Goal: Task Accomplishment & Management: Use online tool/utility

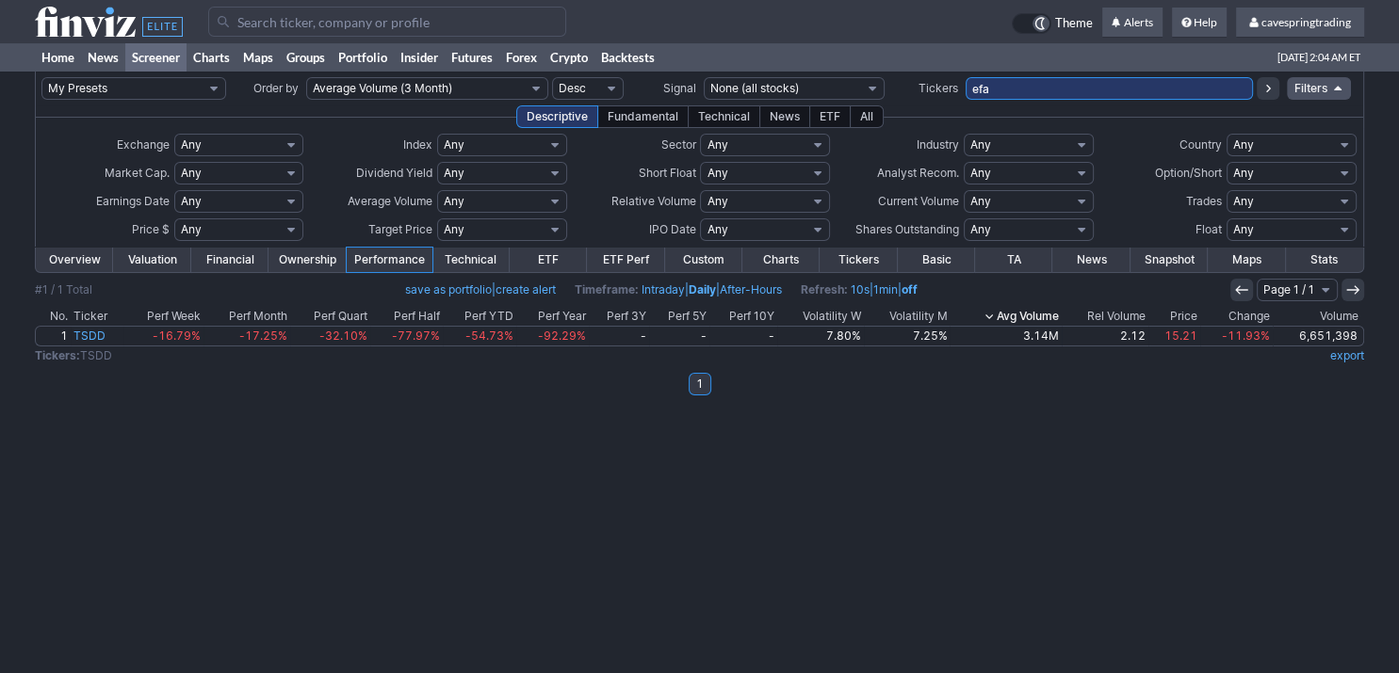
type input "efa"
drag, startPoint x: 1066, startPoint y: 81, endPoint x: 463, endPoint y: 0, distance: 608.2
click at [965, 77] on input "EFA" at bounding box center [1109, 88] width 288 height 23
type input "VEA,IEFA"
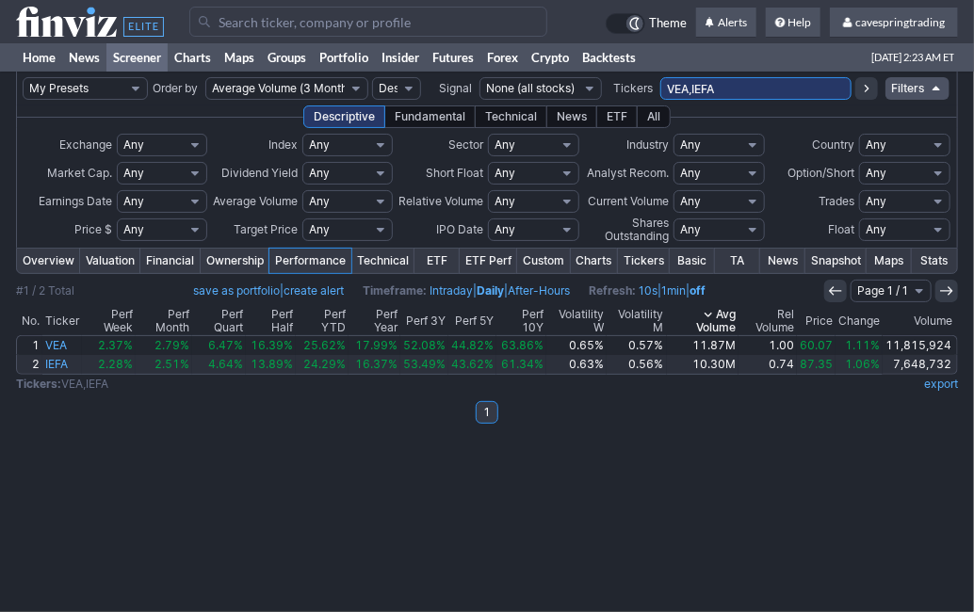
click at [750, 89] on input "VEA,IEFA" at bounding box center [755, 88] width 191 height 23
type input "prok,nuvb"
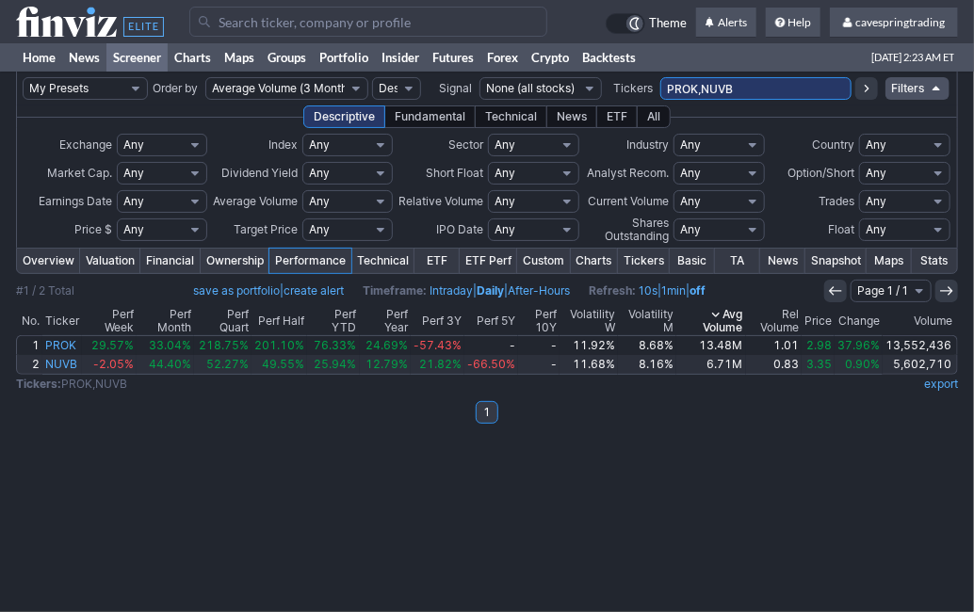
click at [793, 96] on input "PROK,NUVB" at bounding box center [755, 88] width 191 height 23
type input "PROK,NUVB,MQ"
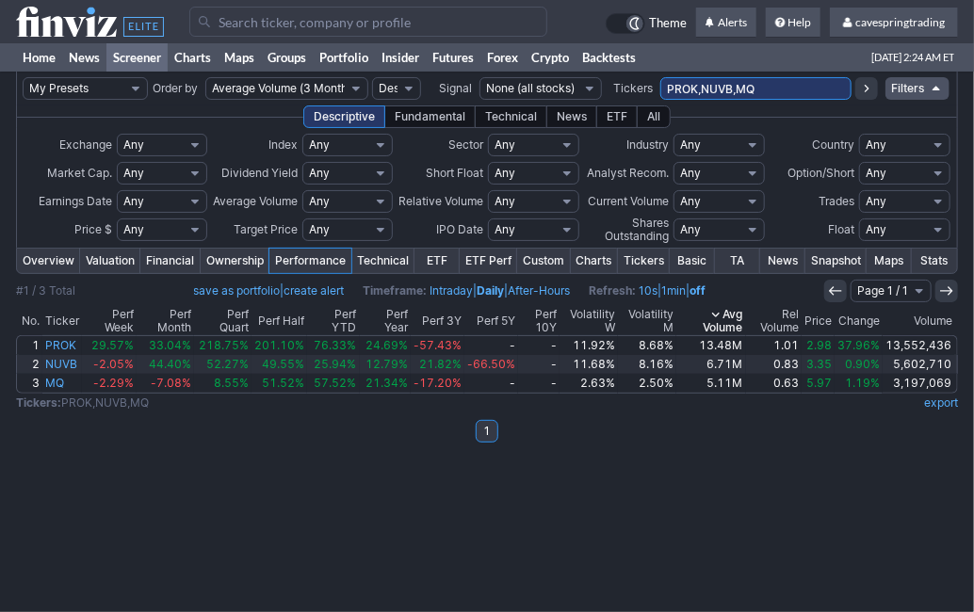
click at [767, 81] on td "PROK,NUVB,MQ" at bounding box center [755, 89] width 191 height 34
click at [767, 81] on input "PROK,NUVB,MQ" at bounding box center [755, 88] width 191 height 23
type input "HPC,UWMC,BBD"
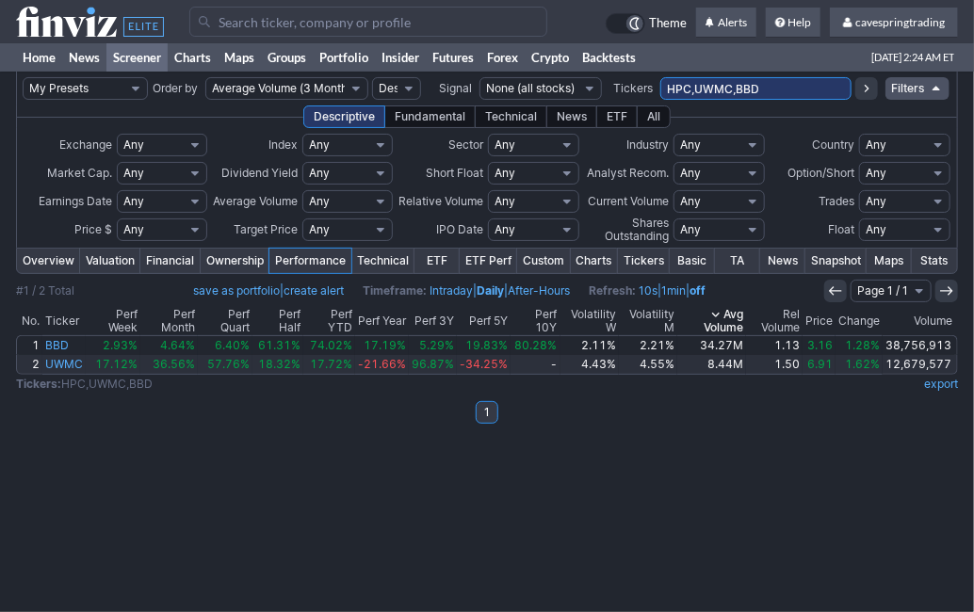
click at [683, 89] on input "HPC,UWMC,BBD" at bounding box center [755, 88] width 191 height 23
type input "HPP,UWMC,BBD"
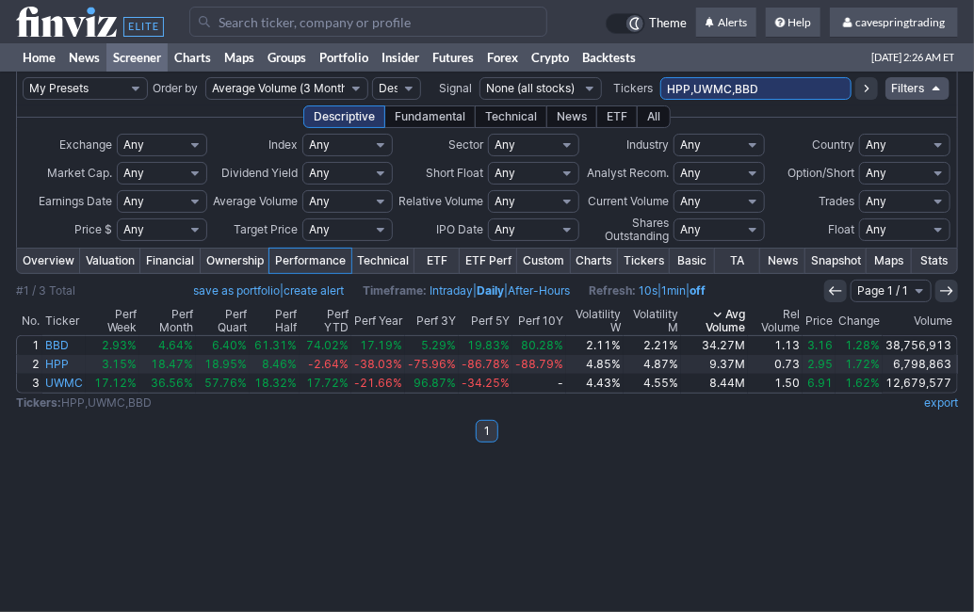
click at [812, 85] on input "HPP,UWMC,BBD" at bounding box center [755, 88] width 191 height 23
type input "COTY,MVST"
